Goal: Information Seeking & Learning: Learn about a topic

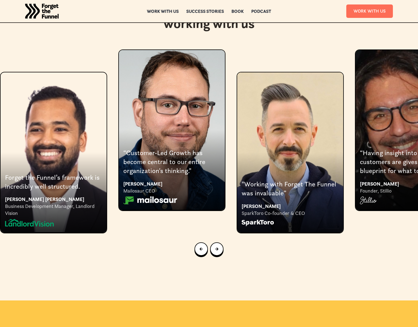
scroll to position [1115, 0]
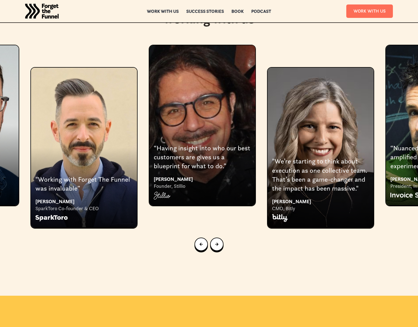
drag, startPoint x: 336, startPoint y: 109, endPoint x: 145, endPoint y: 101, distance: 191.2
click at [131, 99] on div "3 of 8" at bounding box center [84, 148] width 106 height 160
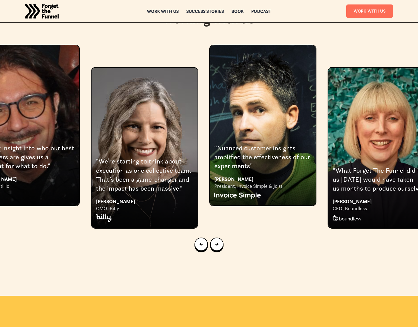
drag, startPoint x: 323, startPoint y: 118, endPoint x: 106, endPoint y: 103, distance: 217.3
click at [92, 102] on div "5 of 8" at bounding box center [145, 148] width 106 height 160
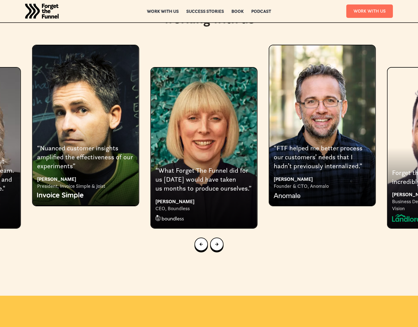
drag, startPoint x: 318, startPoint y: 122, endPoint x: 87, endPoint y: 104, distance: 231.7
click at [270, 104] on div "8 of 8" at bounding box center [323, 125] width 106 height 160
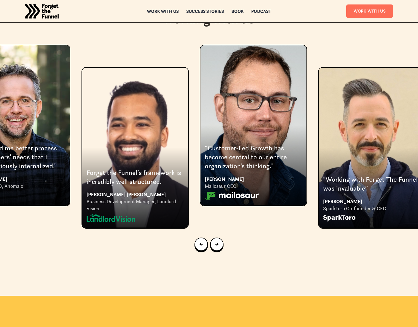
drag, startPoint x: 252, startPoint y: 119, endPoint x: 43, endPoint y: 97, distance: 209.8
click at [27, 95] on div "Forget the Funnel’s framework is incredibly well structured. [PERSON_NAME] [PER…" at bounding box center [209, 137] width 418 height 184
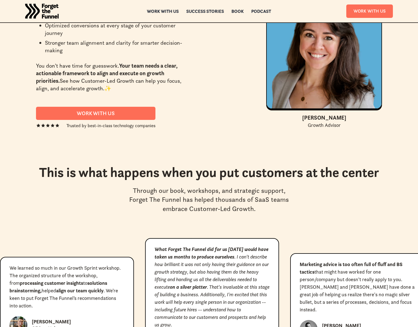
scroll to position [2512, 0]
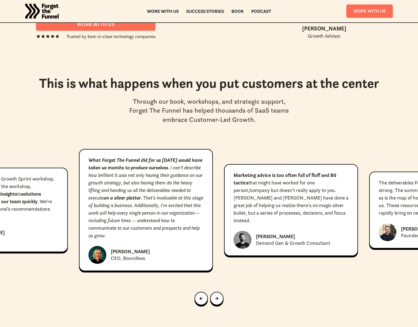
drag, startPoint x: 259, startPoint y: 164, endPoint x: 98, endPoint y: 159, distance: 161.5
click at [234, 172] on strong "Marketing advice is too often full of fluff and BS tactics" at bounding box center [285, 179] width 103 height 14
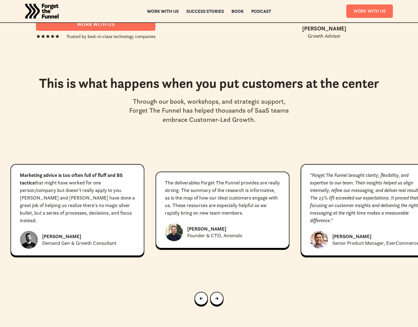
drag, startPoint x: 320, startPoint y: 182, endPoint x: 108, endPoint y: 166, distance: 212.3
click at [310, 172] on em "Forget The Funnel brought clarity, flexibility, and expertise to our team. Thei…" at bounding box center [366, 198] width 112 height 52
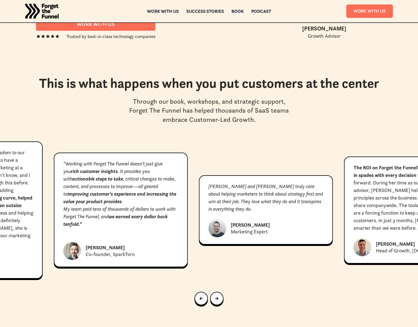
drag, startPoint x: 218, startPoint y: 173, endPoint x: 86, endPoint y: 170, distance: 131.3
click at [199, 175] on div "[PERSON_NAME] and [PERSON_NAME] truly care about helping marketers to think abo…" at bounding box center [266, 209] width 134 height 69
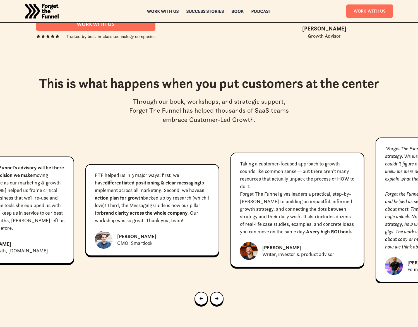
drag, startPoint x: 233, startPoint y: 174, endPoint x: 92, endPoint y: 167, distance: 141.0
click at [95, 171] on p "FTF helped us in 3 major ways: first, we have differentiated positioning & clea…" at bounding box center [152, 197] width 115 height 53
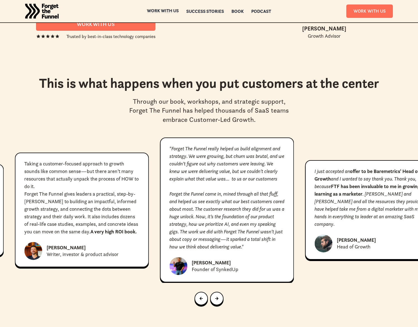
click at [164, 13] on div "Work with us" at bounding box center [163, 15] width 32 height 4
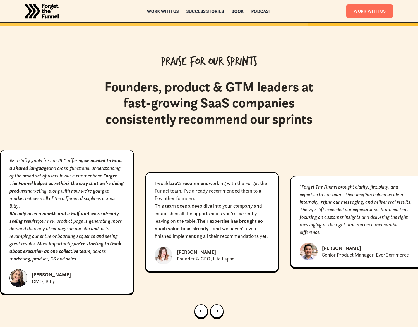
scroll to position [2438, 0]
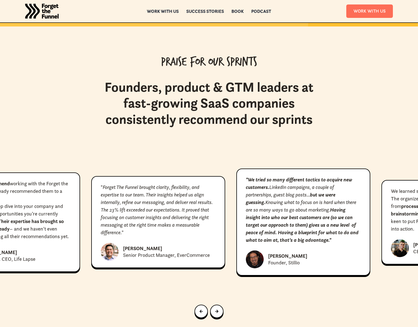
drag, startPoint x: 285, startPoint y: 184, endPoint x: 69, endPoint y: 181, distance: 216.2
click at [101, 184] on em "Forget The Funnel brought clarity, flexibility, and expertise to our team. Thei…" at bounding box center [157, 210] width 112 height 52
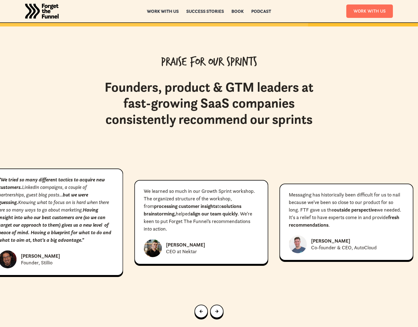
drag, startPoint x: 285, startPoint y: 193, endPoint x: 58, endPoint y: 185, distance: 226.7
click at [58, 186] on p ""We tried so many different tactics to acquire new customers. LinkedIn campaign…" at bounding box center [56, 210] width 115 height 68
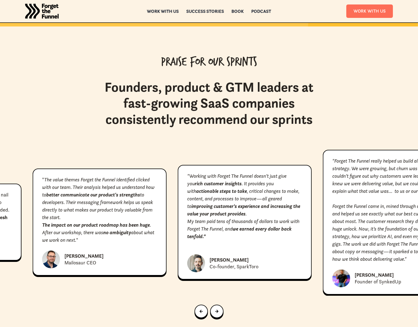
drag, startPoint x: 323, startPoint y: 196, endPoint x: 92, endPoint y: 190, distance: 231.6
click at [88, 192] on p "" The value themes Forget the Funnel identified clicked with our team. Their an…" at bounding box center [99, 198] width 115 height 45
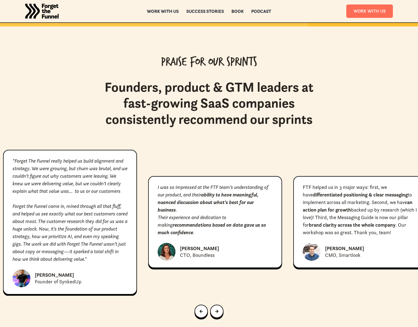
drag, startPoint x: 285, startPoint y: 199, endPoint x: 34, endPoint y: 191, distance: 251.8
click at [35, 192] on p ""Forget The Funnel really helped us build alignment and strategy. We were growi…" at bounding box center [70, 210] width 115 height 106
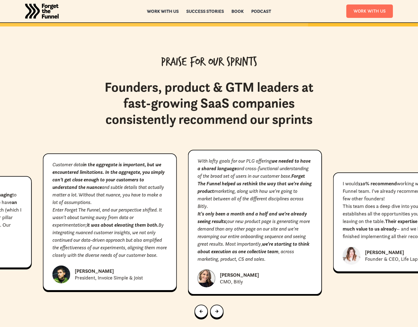
drag, startPoint x: 248, startPoint y: 209, endPoint x: 54, endPoint y: 205, distance: 194.7
click at [53, 206] on p "Enter Forget The Funnel, and our perspective shifted. It wasn't about turning a…" at bounding box center [110, 232] width 115 height 53
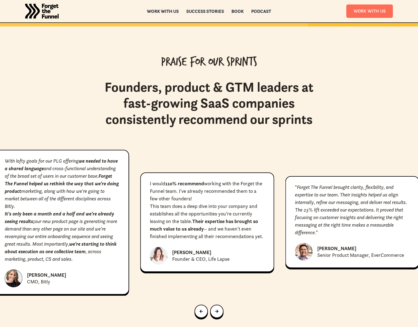
drag, startPoint x: 136, startPoint y: 203, endPoint x: 141, endPoint y: 196, distance: 8.8
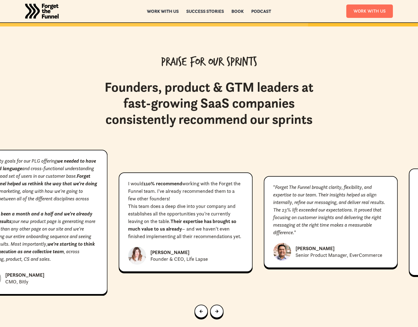
drag, startPoint x: 234, startPoint y: 203, endPoint x: 45, endPoint y: 201, distance: 188.8
click at [128, 218] on strong "Their expertise has brought so much value to us already" at bounding box center [182, 225] width 108 height 14
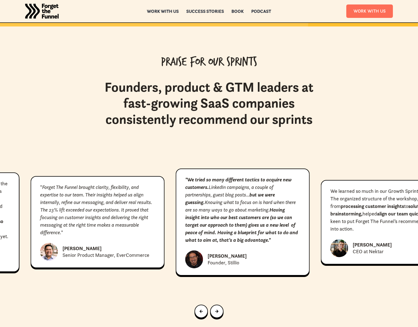
drag, startPoint x: 192, startPoint y: 203, endPoint x: 28, endPoint y: 197, distance: 164.4
click at [185, 206] on em "Having insight into who our best customers are (so we can target our approach t…" at bounding box center [241, 224] width 113 height 37
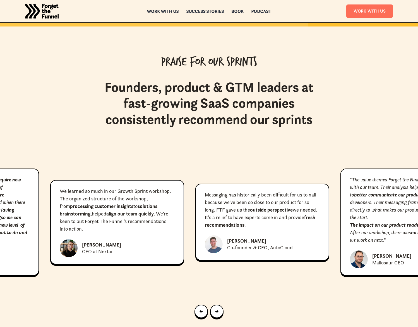
drag, startPoint x: 214, startPoint y: 201, endPoint x: 26, endPoint y: 197, distance: 188.0
click at [60, 197] on p "We learned so much in our Growth Sprint workshop. The organized structure of th…" at bounding box center [117, 209] width 115 height 45
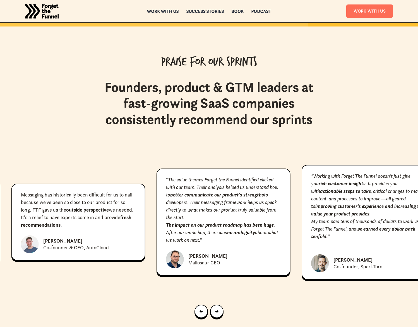
drag, startPoint x: 198, startPoint y: 206, endPoint x: 15, endPoint y: 195, distance: 183.6
click at [21, 195] on p "Messaging has historically been difficult for us to nail because we’ve been so …" at bounding box center [78, 210] width 115 height 38
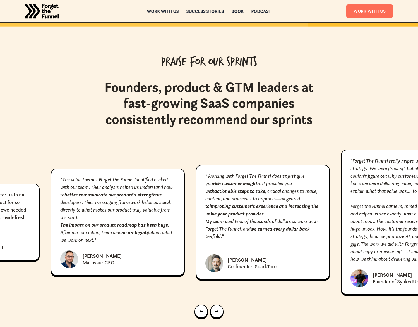
drag, startPoint x: 191, startPoint y: 197, endPoint x: 32, endPoint y: 188, distance: 159.2
click at [31, 189] on div "With lofty goals for our PLG offering we needed to have a shared language and c…" at bounding box center [209, 223] width 418 height 146
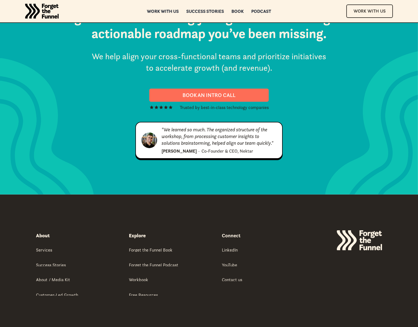
scroll to position [2815, 0]
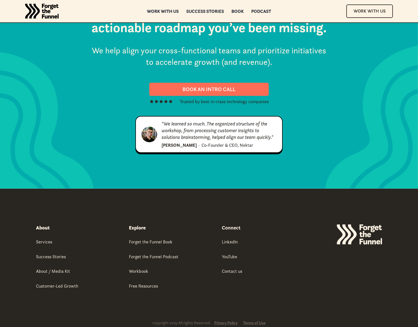
click at [46, 15] on img "home" at bounding box center [42, 11] width 34 height 22
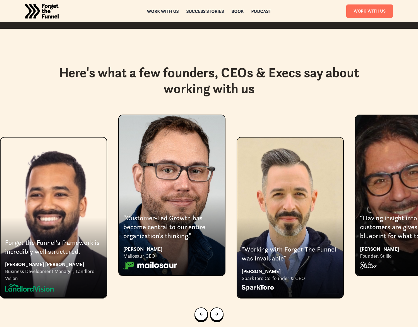
scroll to position [1045, 0]
